Goal: Task Accomplishment & Management: Manage account settings

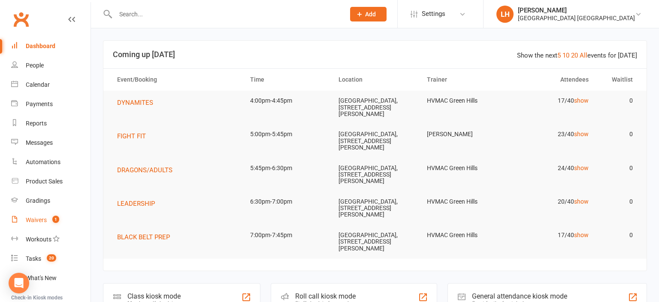
click at [33, 223] on div "Waivers" at bounding box center [36, 219] width 21 height 7
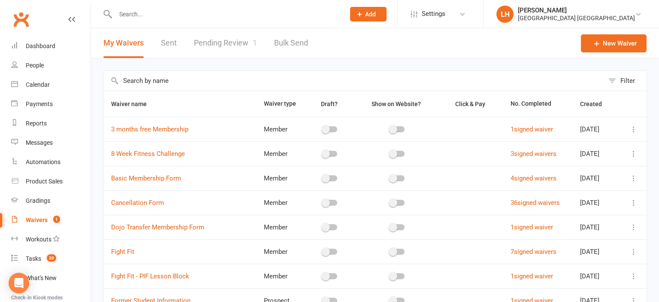
click at [229, 47] on link "Pending Review 1" at bounding box center [225, 43] width 63 height 30
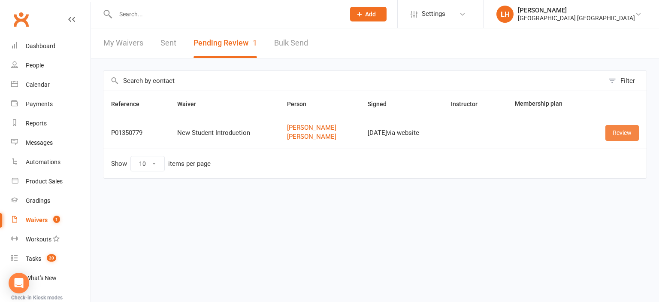
click at [635, 135] on link "Review" at bounding box center [622, 132] width 33 height 15
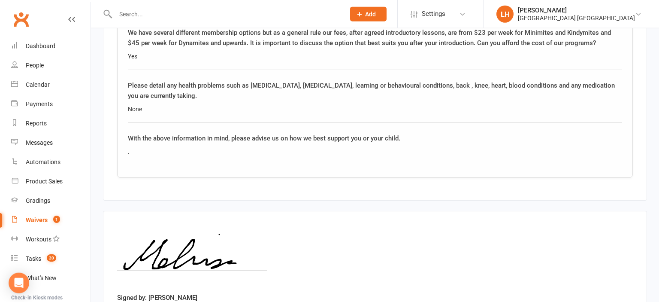
scroll to position [1570, 0]
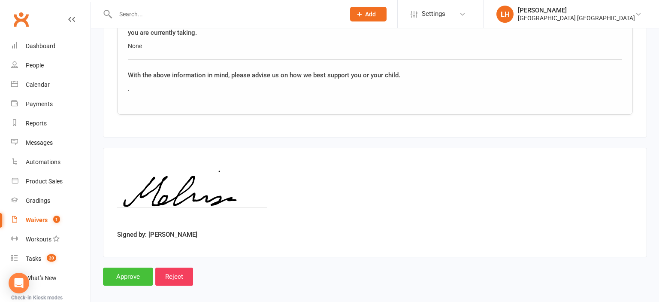
click at [124, 267] on input "Approve" at bounding box center [128, 276] width 50 height 18
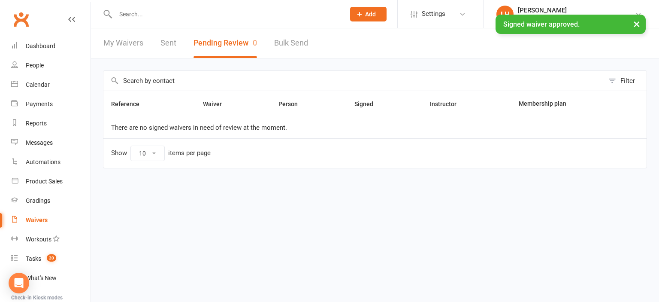
click at [131, 15] on input "text" at bounding box center [226, 14] width 226 height 12
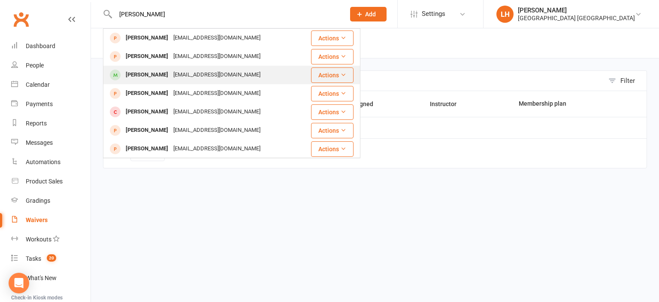
type input "angela"
click at [157, 76] on div "[PERSON_NAME]" at bounding box center [147, 75] width 48 height 12
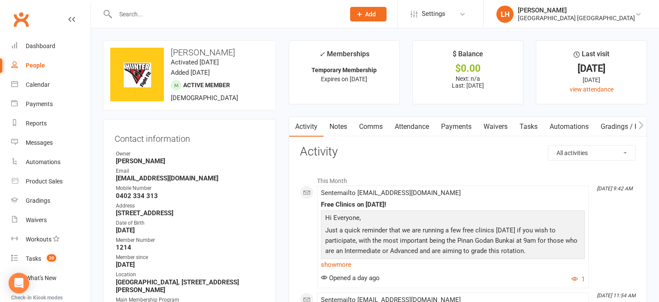
click at [413, 127] on link "Attendance" at bounding box center [412, 127] width 46 height 20
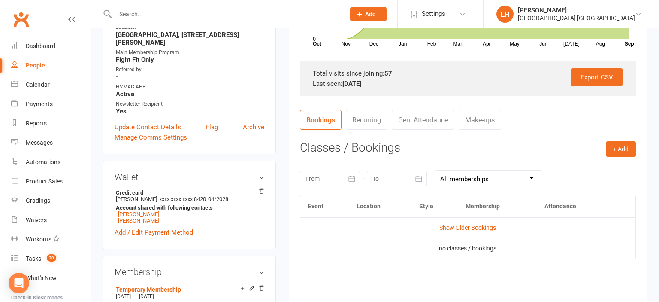
scroll to position [317, 0]
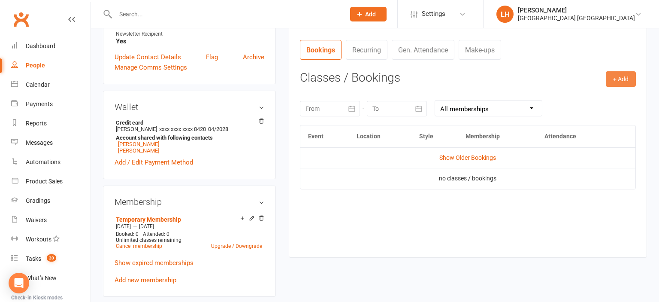
click at [627, 79] on button "+ Add" at bounding box center [621, 78] width 30 height 15
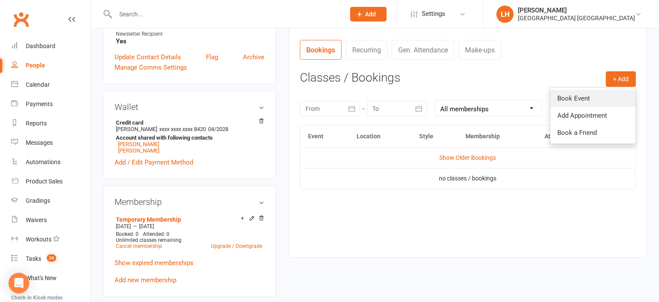
click at [598, 97] on link "Book Event" at bounding box center [593, 98] width 85 height 17
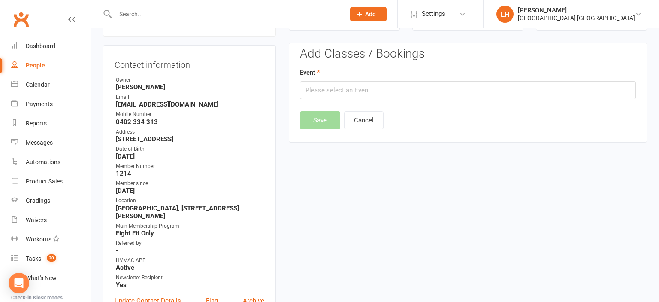
scroll to position [73, 0]
click at [383, 95] on input "text" at bounding box center [468, 91] width 336 height 18
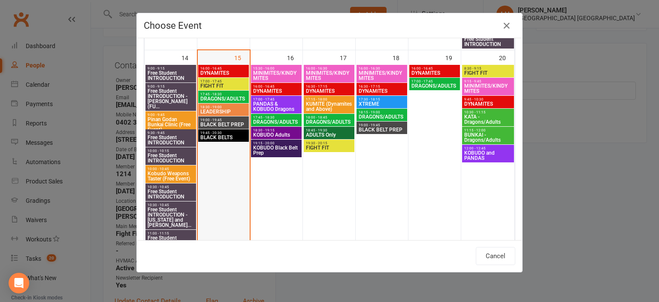
scroll to position [521, 0]
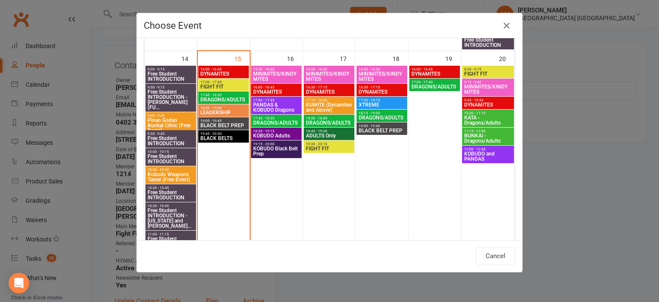
click at [216, 85] on span "FIGHT FIT" at bounding box center [223, 86] width 47 height 5
type input "FIGHT FIT - Sep 15, 2025 5:00:00 PM"
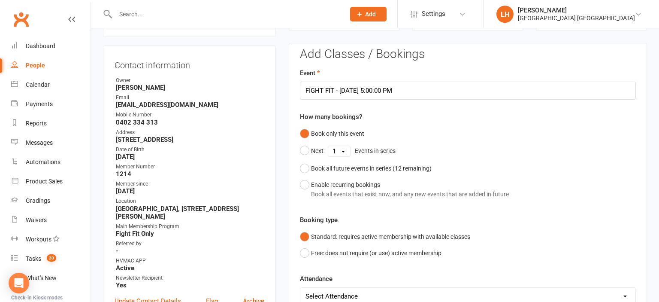
scroll to position [118, 0]
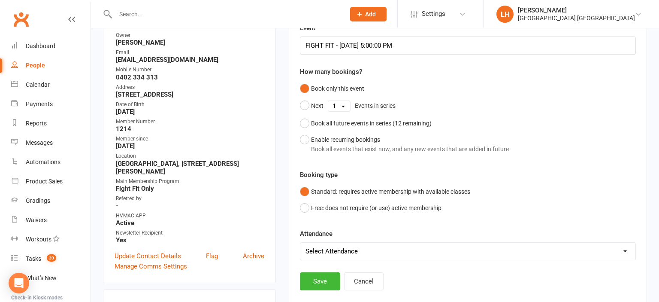
click at [301, 243] on select "Select Attendance Attended Absent" at bounding box center [468, 251] width 335 height 17
select select "0"
click option "Attended" at bounding box center [0, 0] width 0 height 0
click at [326, 278] on button "Save" at bounding box center [320, 281] width 40 height 18
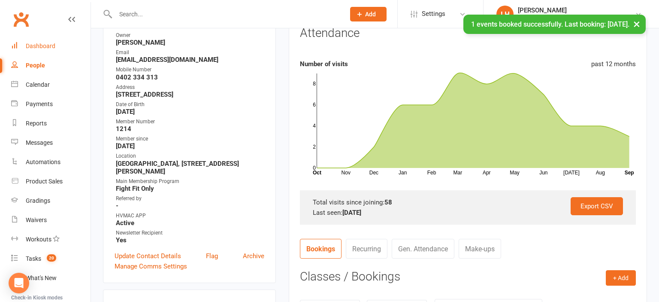
click at [38, 49] on div "Dashboard" at bounding box center [41, 46] width 30 height 7
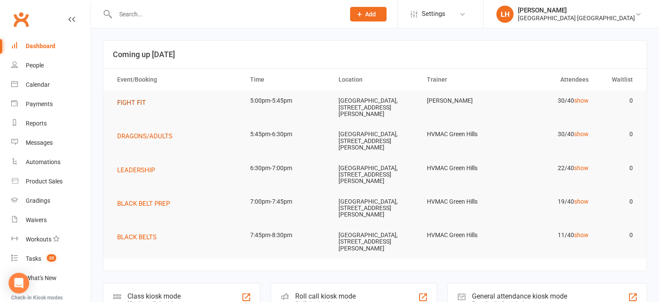
click at [133, 104] on span "FIGHT FIT" at bounding box center [131, 103] width 29 height 8
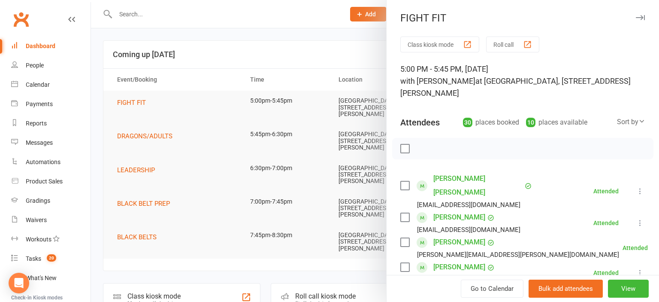
click at [275, 58] on div at bounding box center [375, 151] width 568 height 302
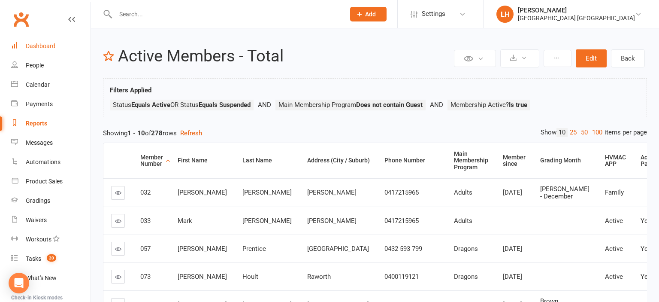
click at [51, 46] on div "Dashboard" at bounding box center [41, 46] width 30 height 7
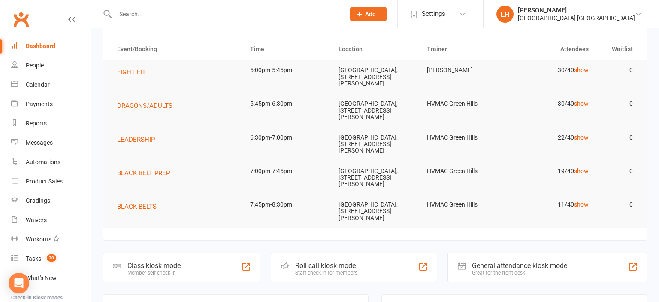
scroll to position [45, 0]
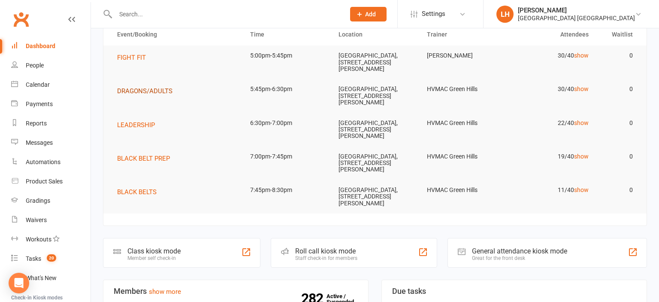
click at [169, 86] on button "DRAGONS/ADULTS" at bounding box center [147, 91] width 61 height 10
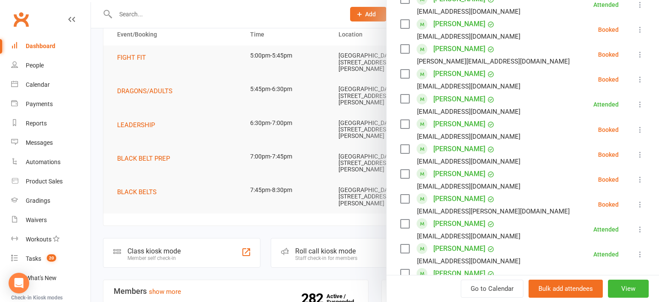
scroll to position [474, 0]
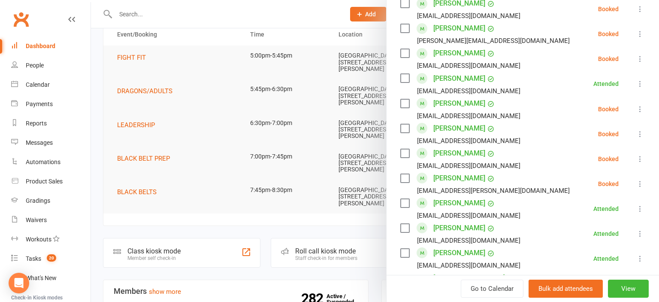
click at [640, 107] on icon at bounding box center [640, 109] width 9 height 9
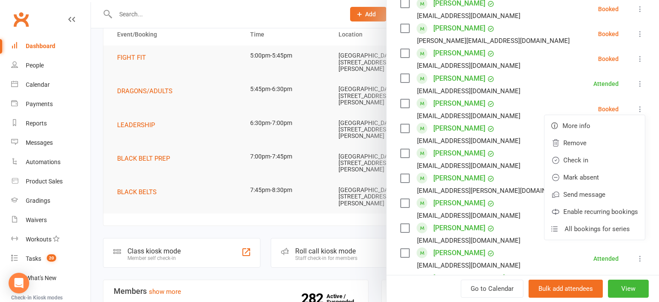
click at [425, 112] on div "[EMAIL_ADDRESS][DOMAIN_NAME]" at bounding box center [468, 115] width 103 height 11
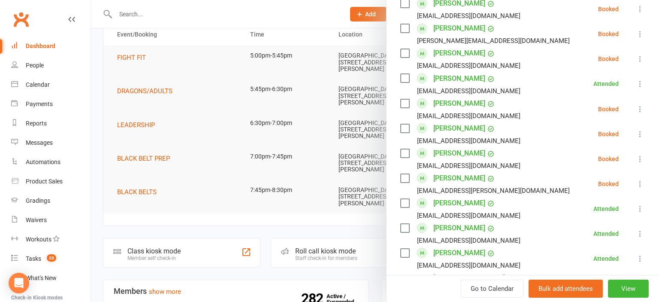
click at [404, 101] on label at bounding box center [405, 103] width 9 height 9
click at [404, 126] on label at bounding box center [405, 128] width 9 height 9
click at [403, 152] on label at bounding box center [405, 153] width 9 height 9
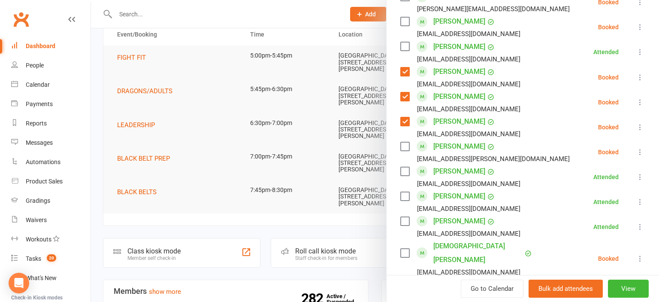
scroll to position [521, 0]
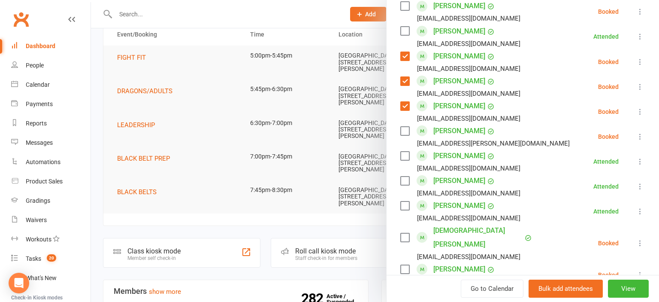
click at [407, 130] on label at bounding box center [405, 131] width 9 height 9
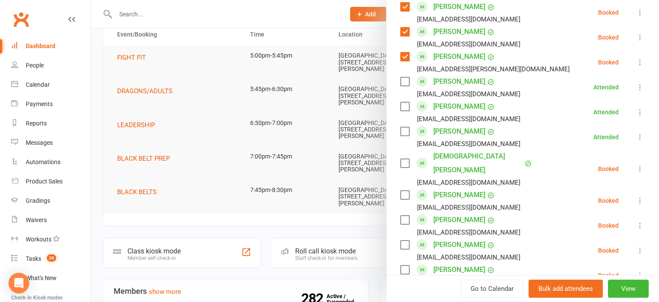
scroll to position [616, 0]
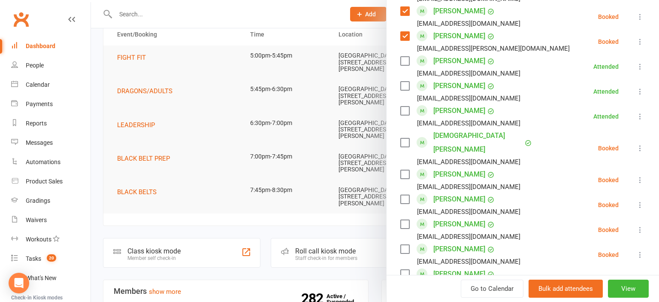
click at [406, 195] on label at bounding box center [405, 199] width 9 height 9
click at [407, 220] on label at bounding box center [405, 224] width 9 height 9
click at [406, 245] on label at bounding box center [405, 249] width 9 height 9
click at [404, 270] on label at bounding box center [405, 274] width 9 height 9
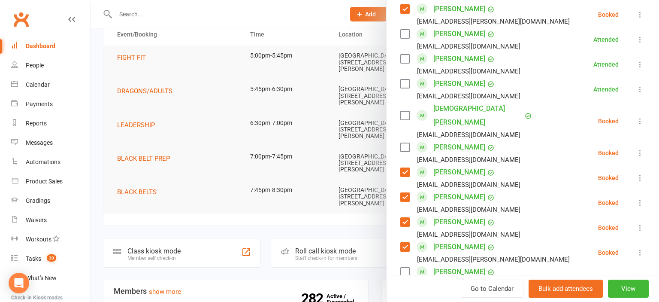
scroll to position [711, 0]
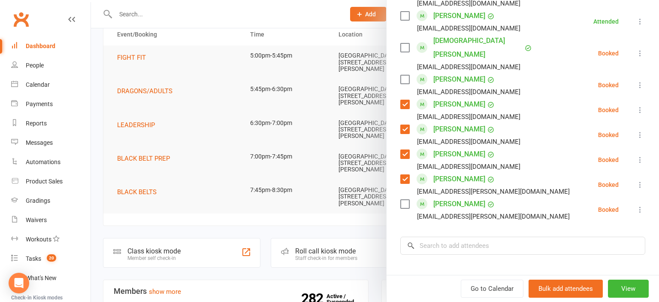
click at [407, 200] on label at bounding box center [405, 204] width 9 height 9
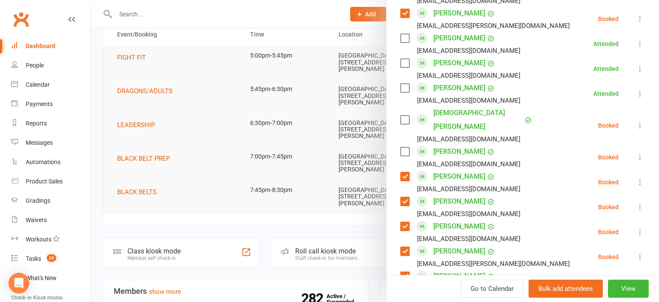
scroll to position [616, 0]
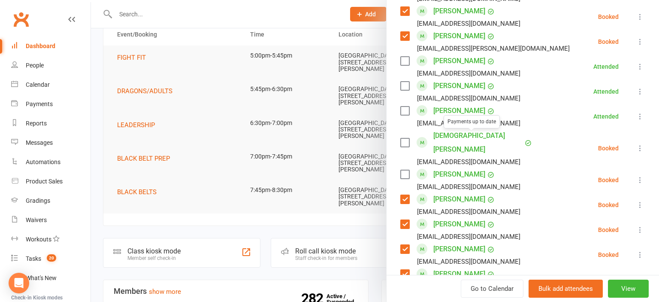
click at [406, 138] on label at bounding box center [405, 142] width 9 height 9
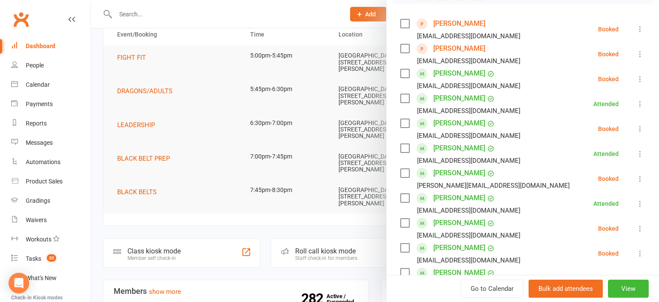
scroll to position [142, 0]
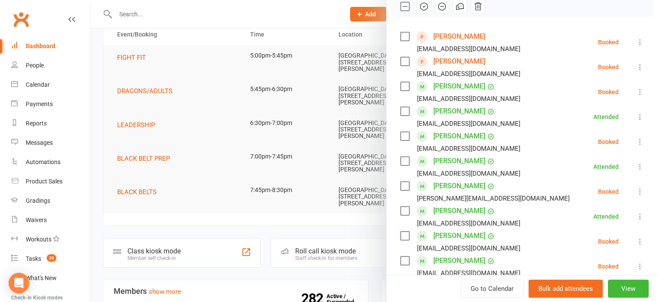
click at [422, 5] on icon "button" at bounding box center [423, 6] width 9 height 9
drag, startPoint x: 174, startPoint y: 100, endPoint x: 168, endPoint y: 103, distance: 6.6
click at [174, 100] on div at bounding box center [375, 151] width 568 height 302
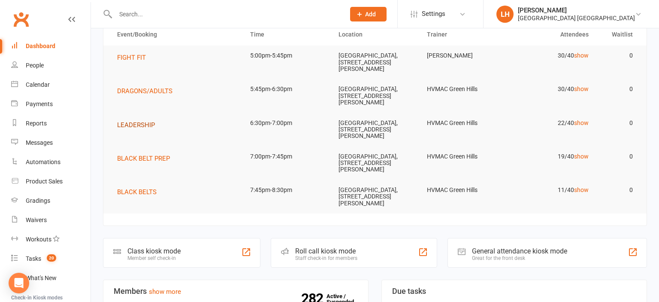
click at [140, 124] on span "LEADERSHIP" at bounding box center [136, 125] width 38 height 8
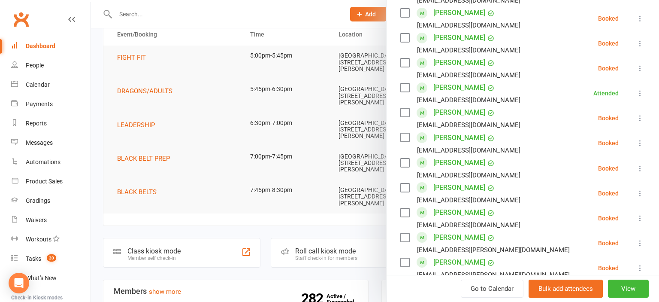
scroll to position [521, 0]
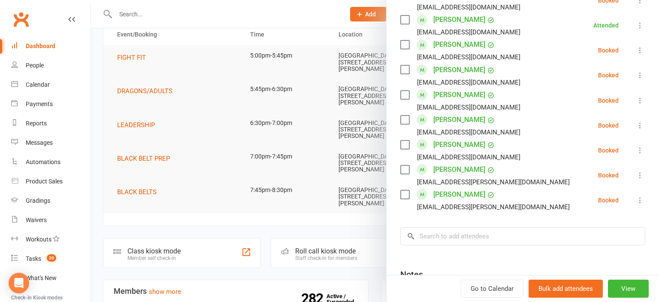
click at [406, 190] on label at bounding box center [405, 194] width 9 height 9
click at [406, 165] on label at bounding box center [405, 169] width 9 height 9
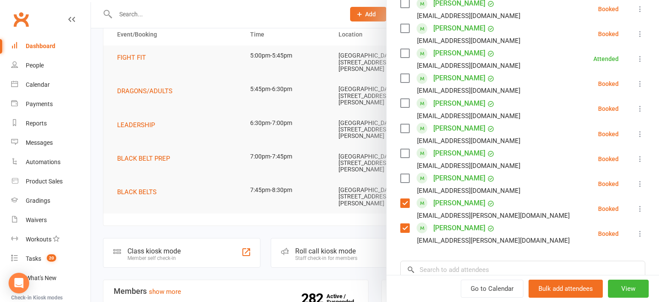
scroll to position [474, 0]
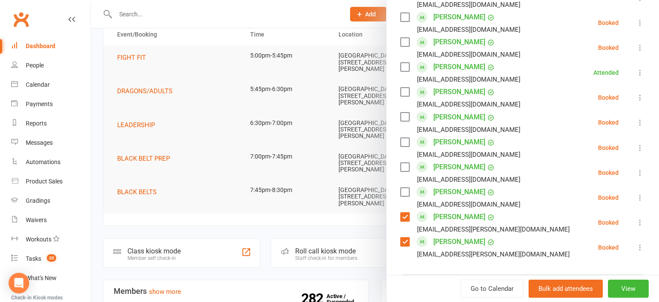
click at [406, 112] on label at bounding box center [405, 116] width 9 height 9
click at [406, 88] on label at bounding box center [405, 92] width 9 height 9
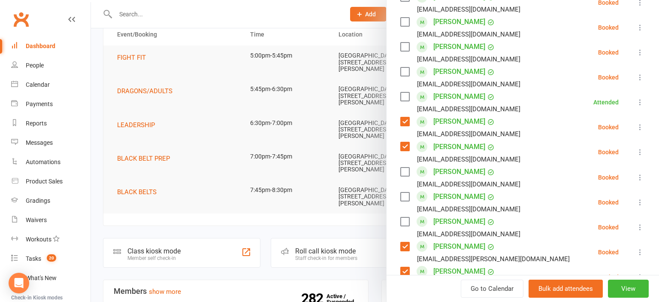
scroll to position [426, 0]
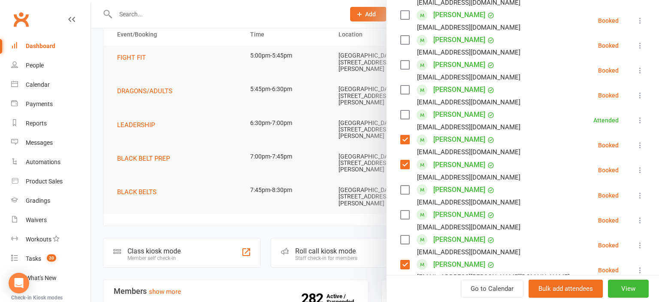
click at [405, 110] on label at bounding box center [405, 114] width 9 height 9
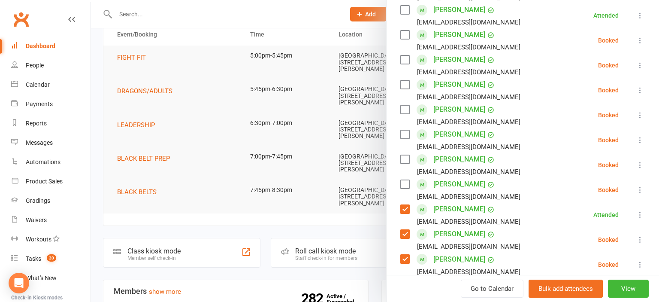
scroll to position [331, 0]
click at [404, 81] on label at bounding box center [405, 85] width 9 height 9
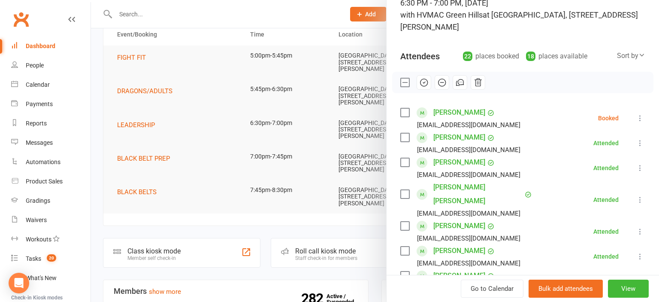
scroll to position [47, 0]
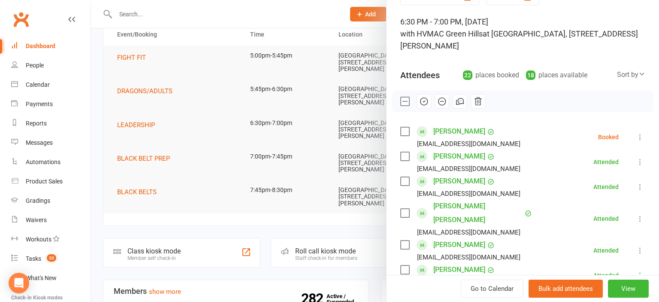
click at [428, 100] on icon "button" at bounding box center [423, 101] width 9 height 9
click at [145, 159] on div at bounding box center [375, 151] width 568 height 302
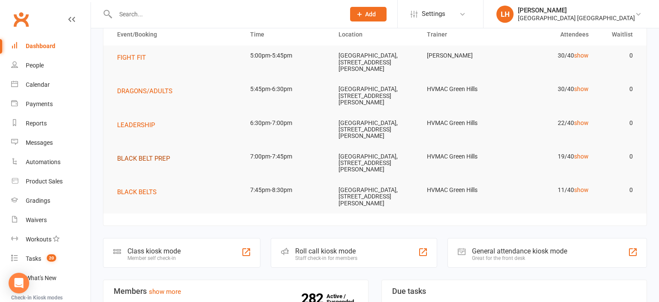
click at [132, 158] on span "BLACK BELT PREP" at bounding box center [143, 159] width 53 height 8
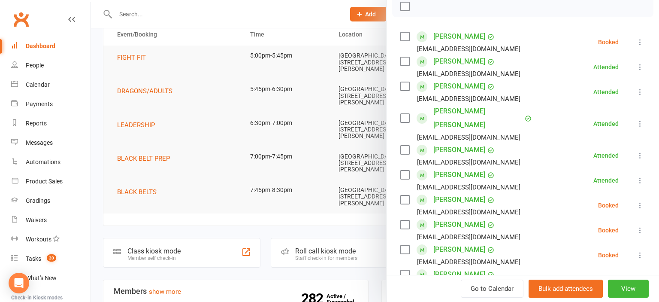
scroll to position [284, 0]
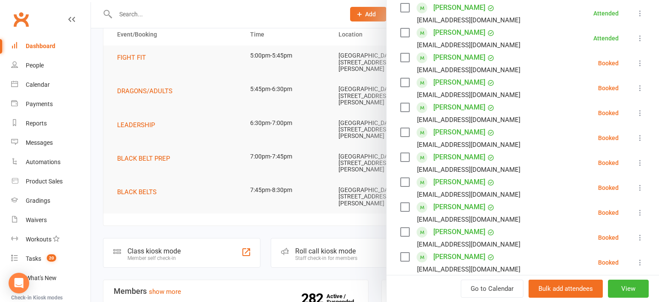
click at [406, 103] on label at bounding box center [405, 107] width 9 height 9
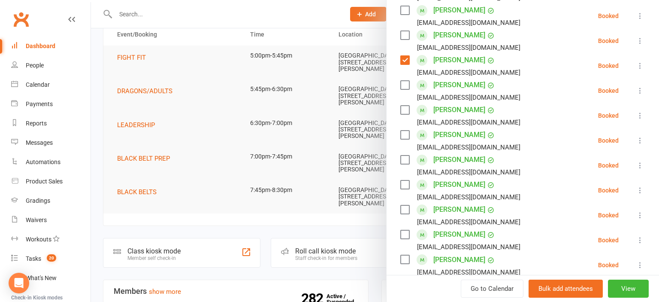
scroll to position [331, 0]
click at [408, 205] on label at bounding box center [405, 209] width 9 height 9
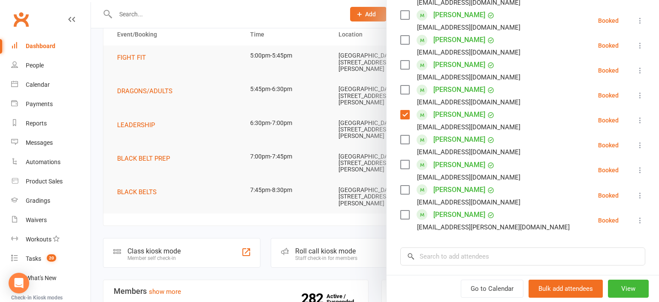
scroll to position [474, 0]
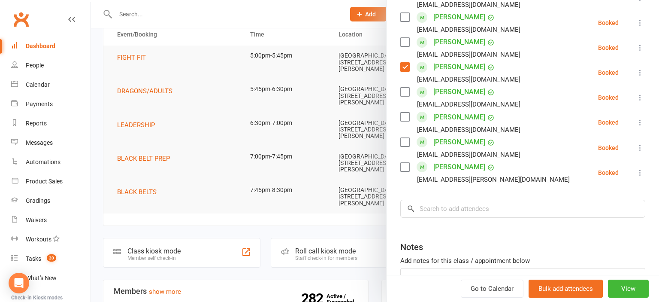
click at [406, 163] on label at bounding box center [405, 167] width 9 height 9
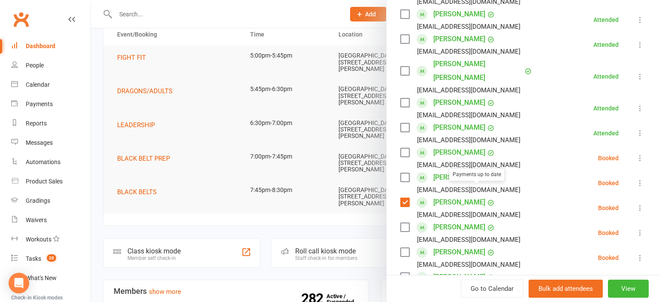
scroll to position [0, 0]
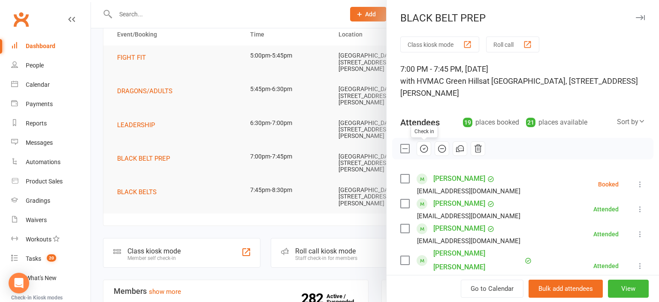
click at [426, 149] on icon "button" at bounding box center [423, 148] width 9 height 9
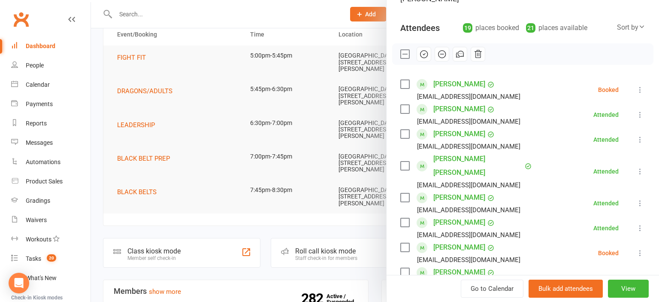
scroll to position [91, 0]
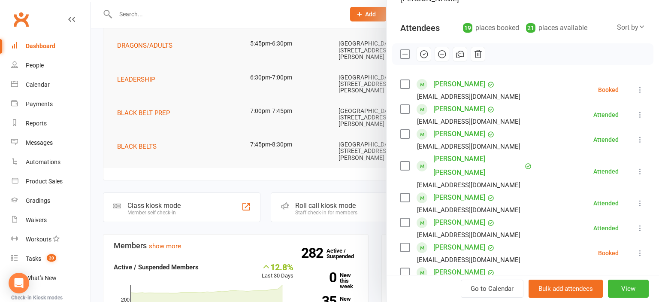
click at [175, 134] on div at bounding box center [375, 151] width 568 height 302
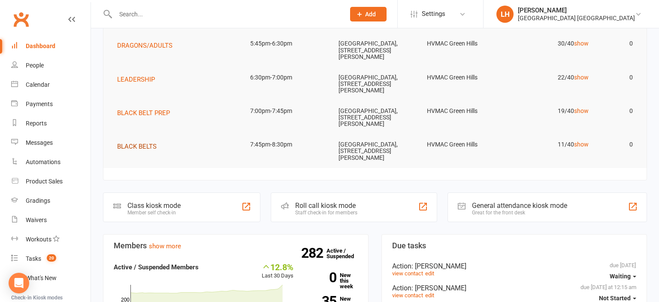
click at [144, 146] on span "BLACK BELTS" at bounding box center [136, 147] width 39 height 8
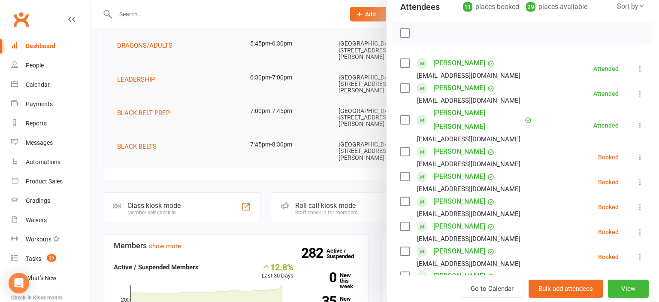
scroll to position [142, 0]
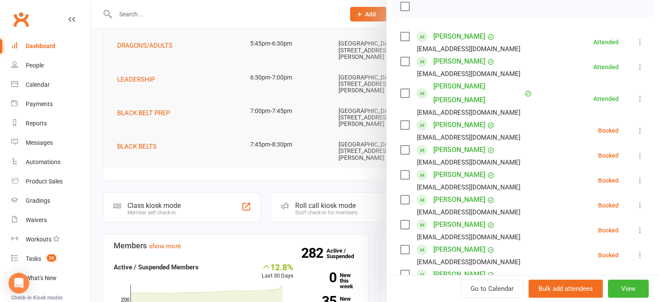
click at [407, 146] on label at bounding box center [405, 150] width 9 height 9
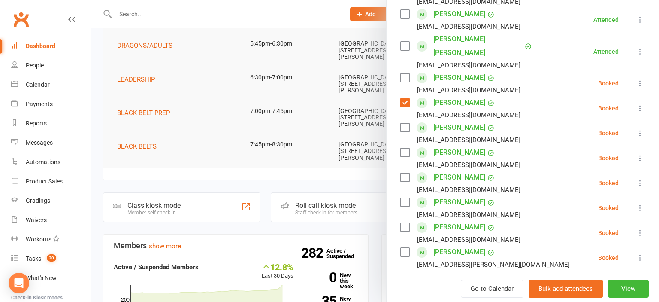
click at [407, 248] on label at bounding box center [405, 252] width 9 height 9
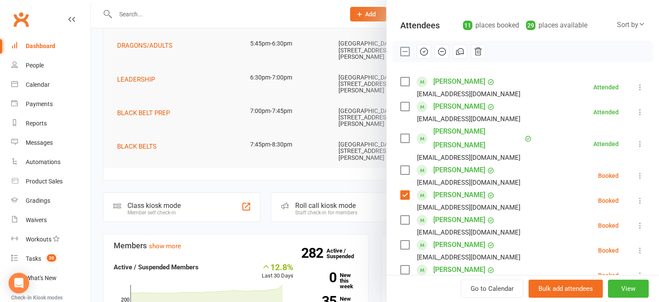
scroll to position [94, 0]
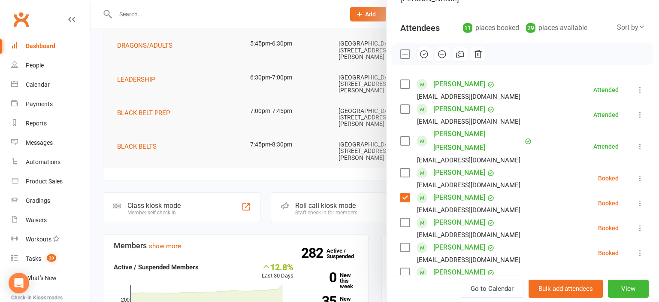
click at [425, 58] on icon "button" at bounding box center [423, 53] width 9 height 9
click at [197, 175] on div at bounding box center [375, 151] width 568 height 302
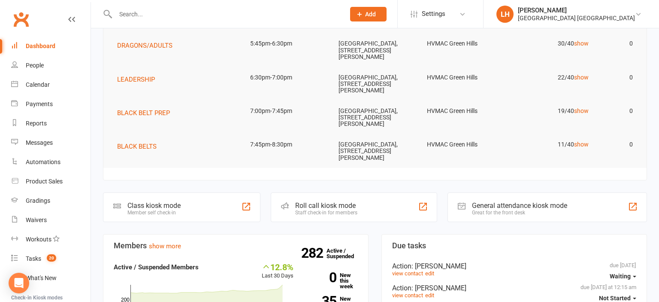
scroll to position [0, 0]
